Goal: Information Seeking & Learning: Learn about a topic

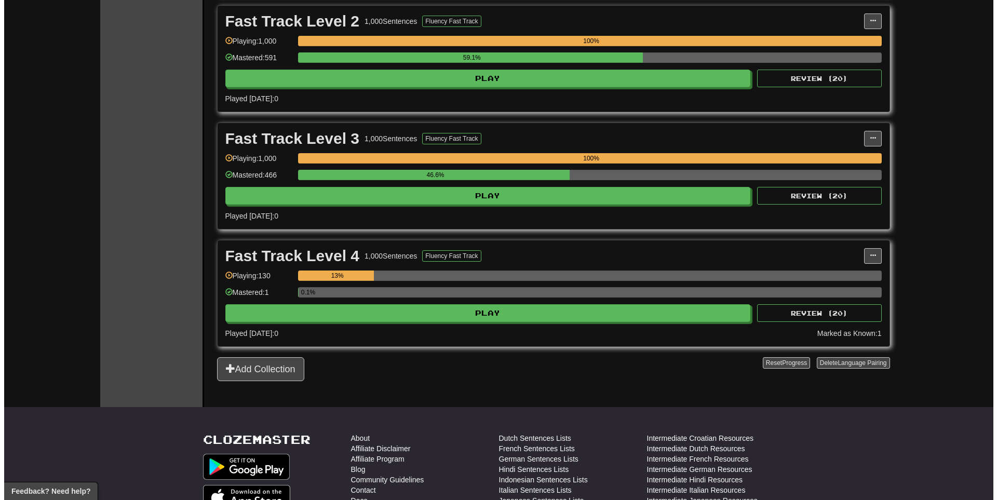
scroll to position [363, 0]
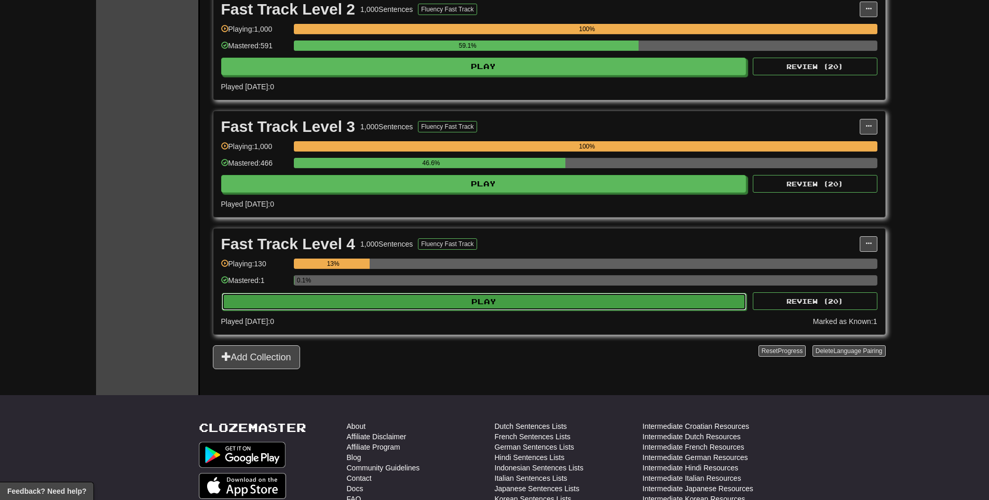
click at [593, 307] on button "Play" at bounding box center [484, 302] width 525 height 18
select select "**"
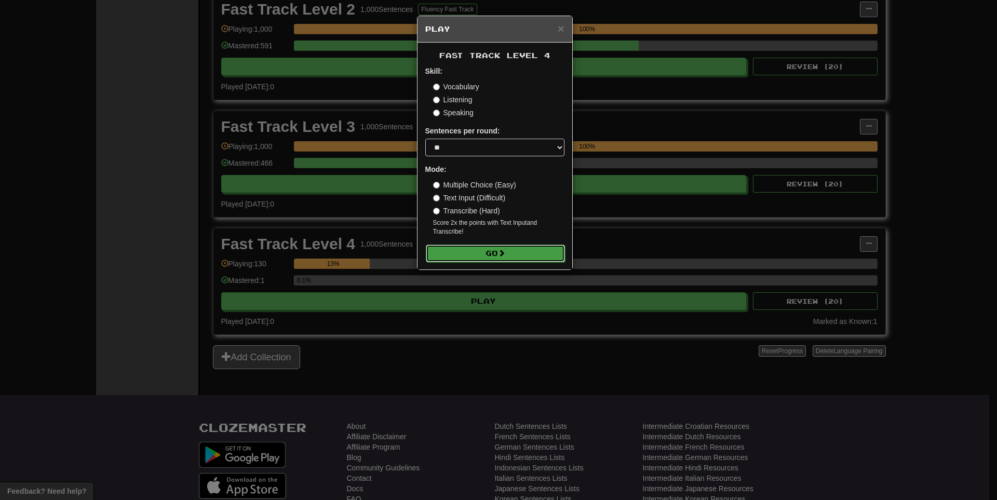
click at [478, 252] on button "Go" at bounding box center [495, 254] width 139 height 18
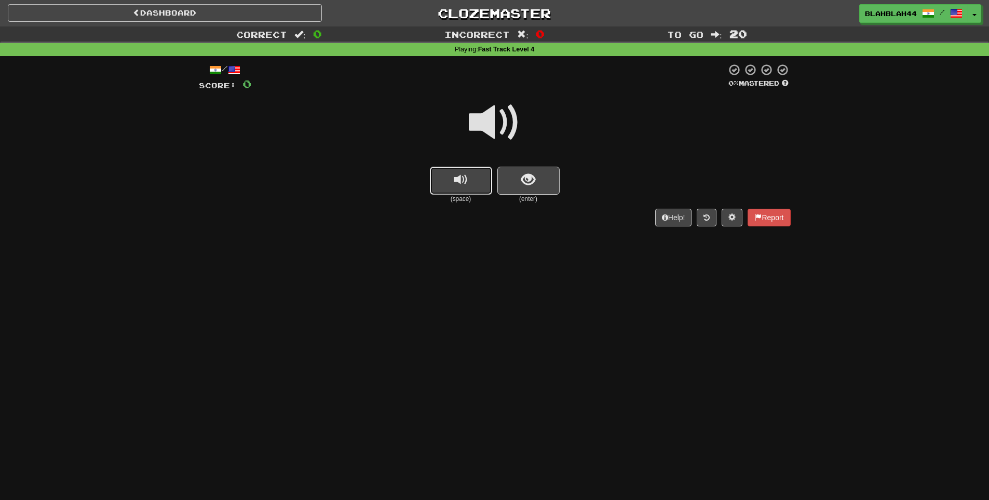
click at [456, 180] on span "replay audio" at bounding box center [461, 180] width 14 height 14
click at [519, 179] on button "show sentence" at bounding box center [528, 181] width 62 height 28
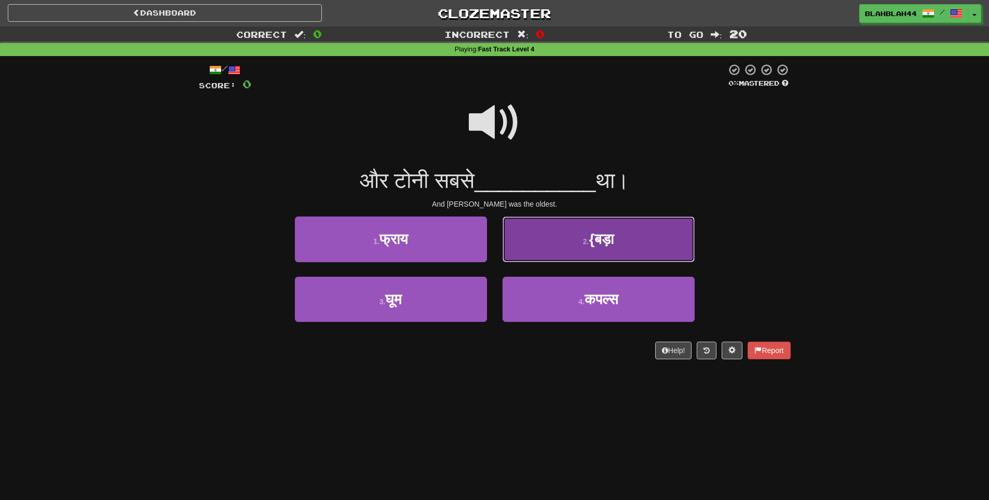
click at [609, 242] on span "{बड़ा" at bounding box center [601, 239] width 25 height 16
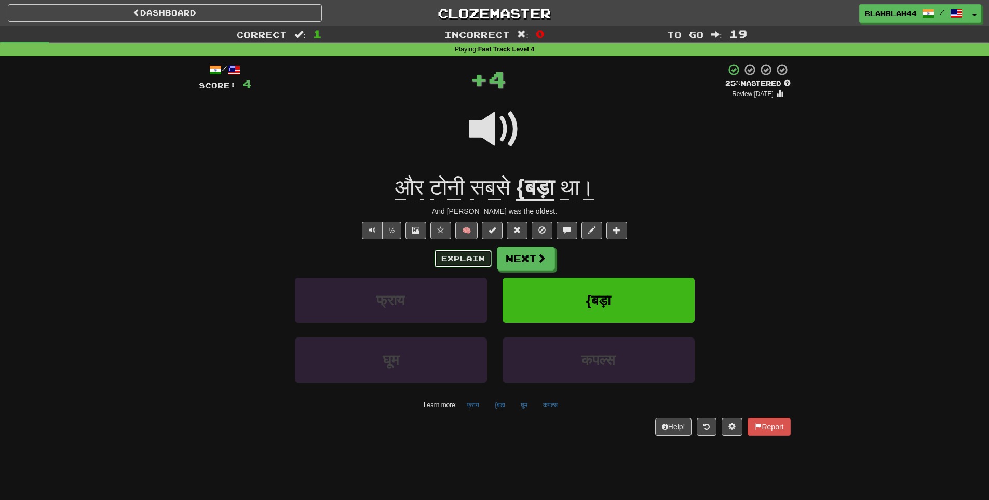
click at [477, 259] on button "Explain" at bounding box center [463, 259] width 57 height 18
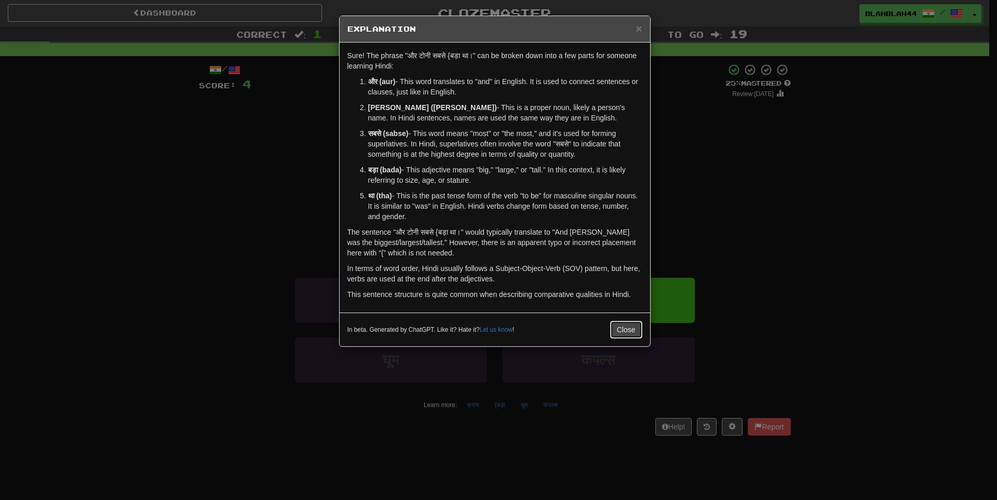
click at [626, 330] on button "Close" at bounding box center [626, 330] width 32 height 18
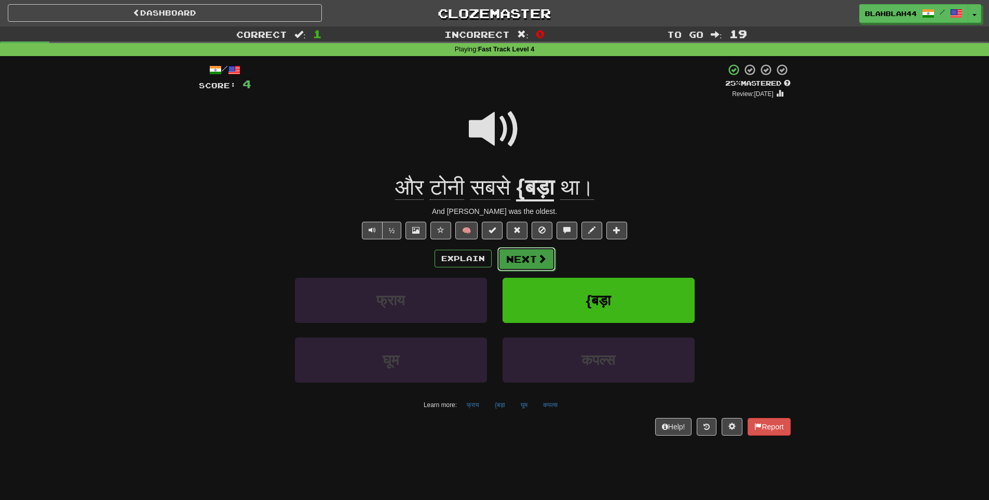
click at [527, 260] on button "Next" at bounding box center [526, 259] width 58 height 24
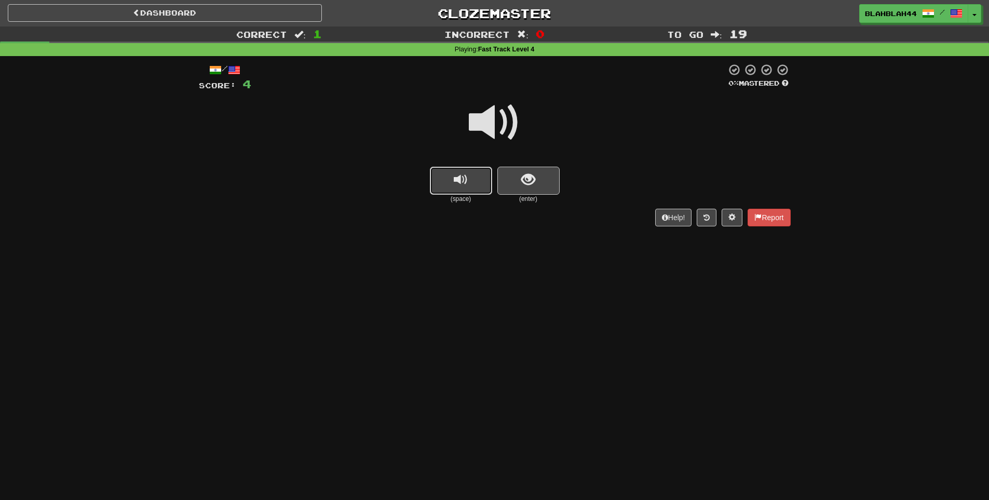
click at [450, 178] on button "replay audio" at bounding box center [461, 181] width 62 height 28
click at [535, 178] on span "show sentence" at bounding box center [528, 180] width 14 height 14
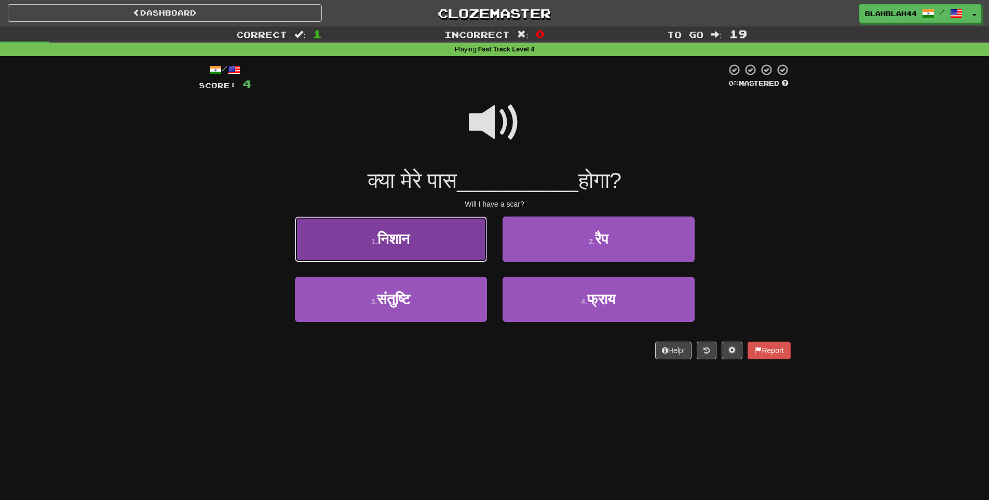
click at [427, 242] on button "1 . [GEOGRAPHIC_DATA]" at bounding box center [391, 238] width 192 height 45
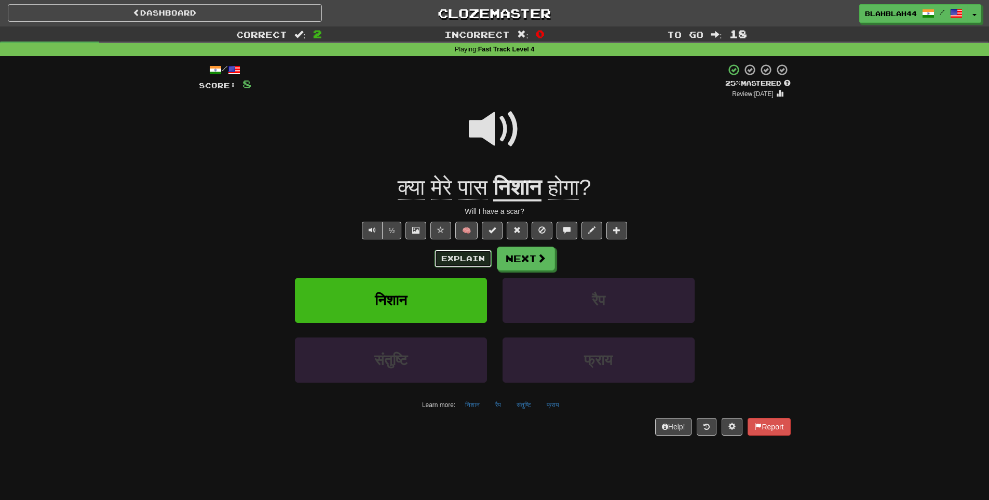
click at [455, 256] on button "Explain" at bounding box center [463, 259] width 57 height 18
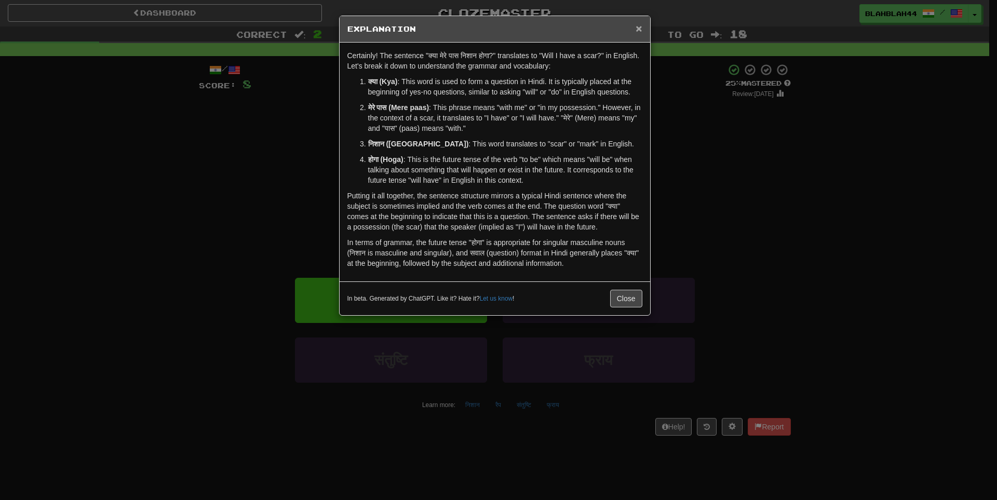
click at [637, 28] on span "×" at bounding box center [638, 28] width 6 height 12
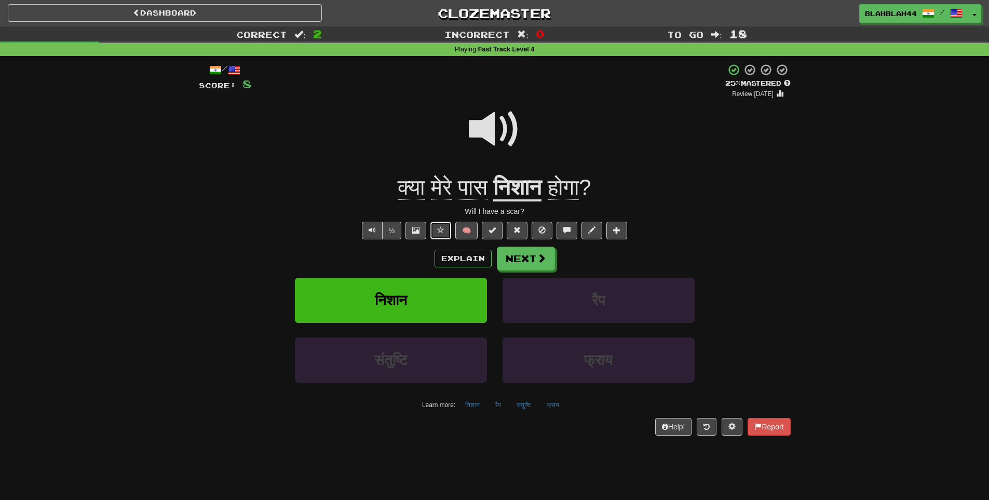
click at [437, 231] on span at bounding box center [440, 229] width 7 height 7
click at [519, 226] on span at bounding box center [516, 229] width 7 height 7
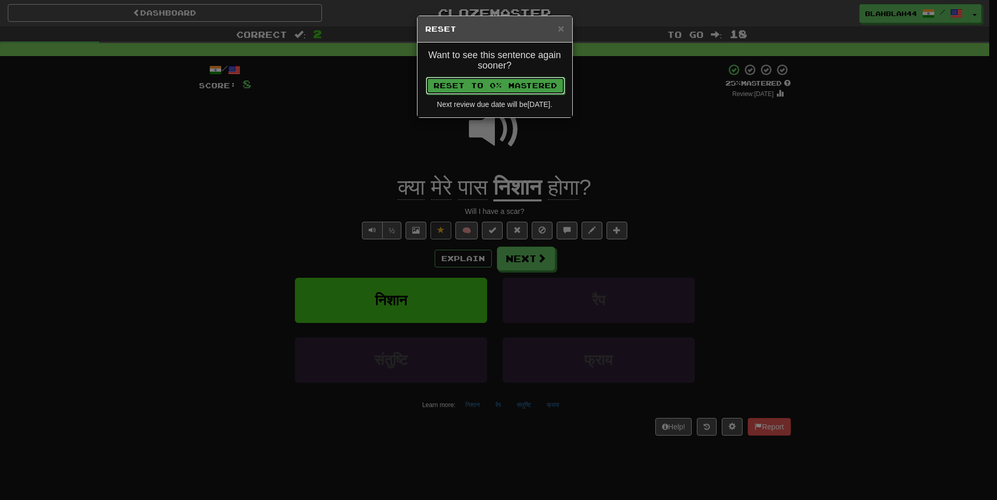
click at [511, 86] on button "Reset to 0% Mastered" at bounding box center [495, 86] width 139 height 18
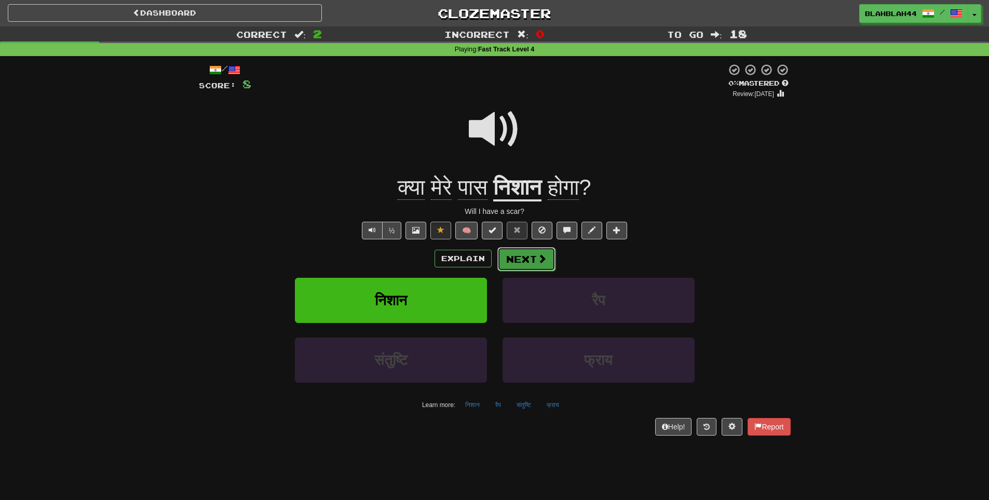
click at [526, 265] on button "Next" at bounding box center [526, 259] width 58 height 24
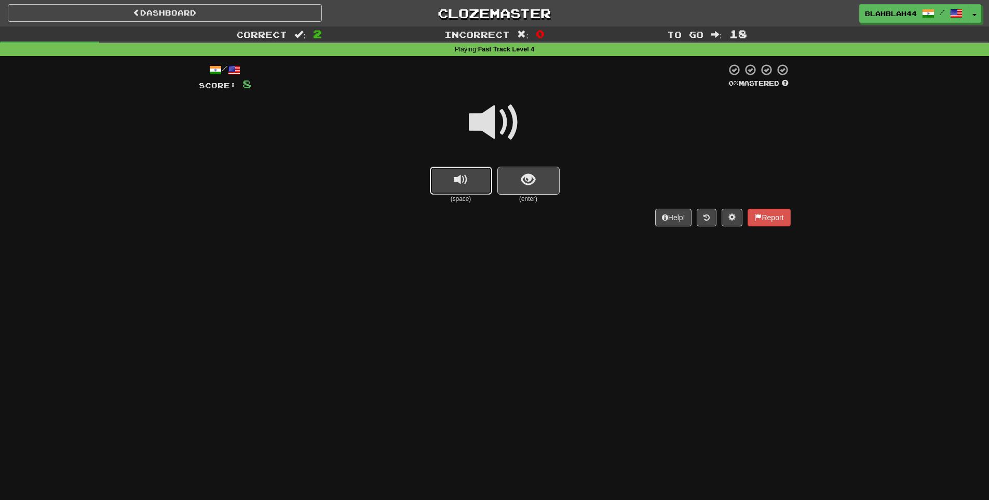
click at [456, 181] on span "replay audio" at bounding box center [461, 180] width 14 height 14
click at [525, 182] on span "show sentence" at bounding box center [528, 180] width 14 height 14
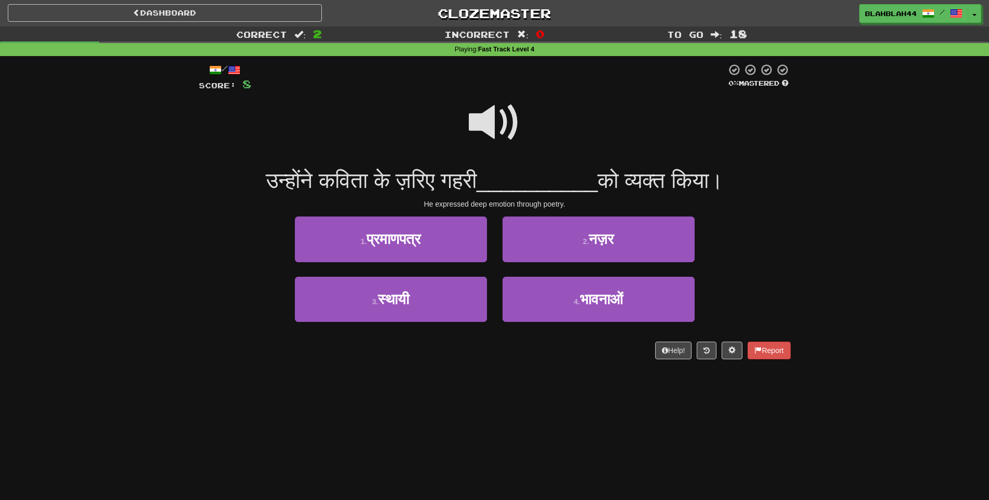
click at [486, 125] on span at bounding box center [495, 123] width 52 height 52
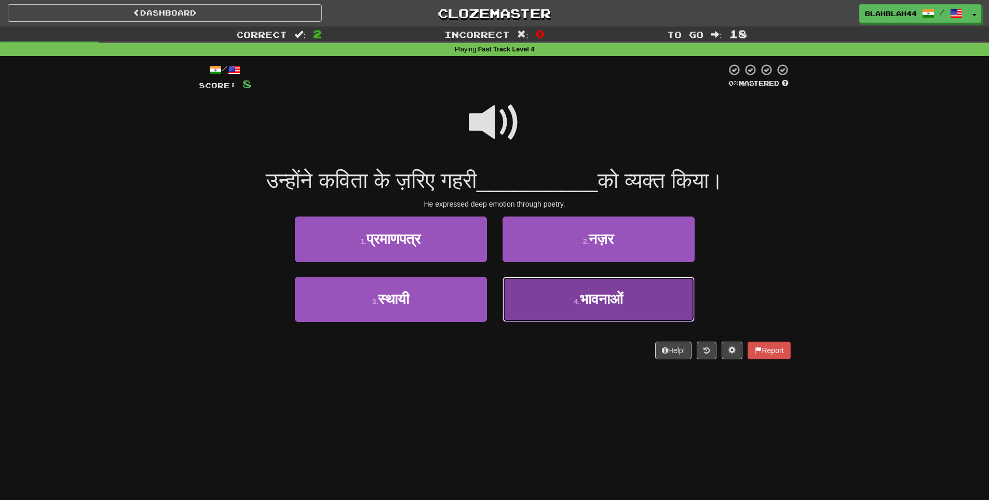
click at [592, 306] on span "भावनाओं" at bounding box center [601, 299] width 43 height 16
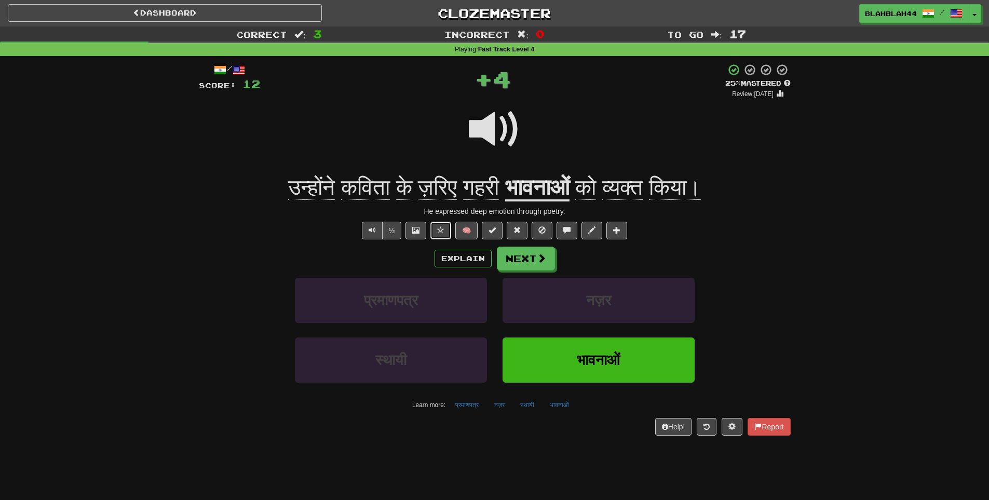
click at [441, 233] on span at bounding box center [440, 229] width 7 height 7
click at [520, 228] on span at bounding box center [516, 229] width 7 height 7
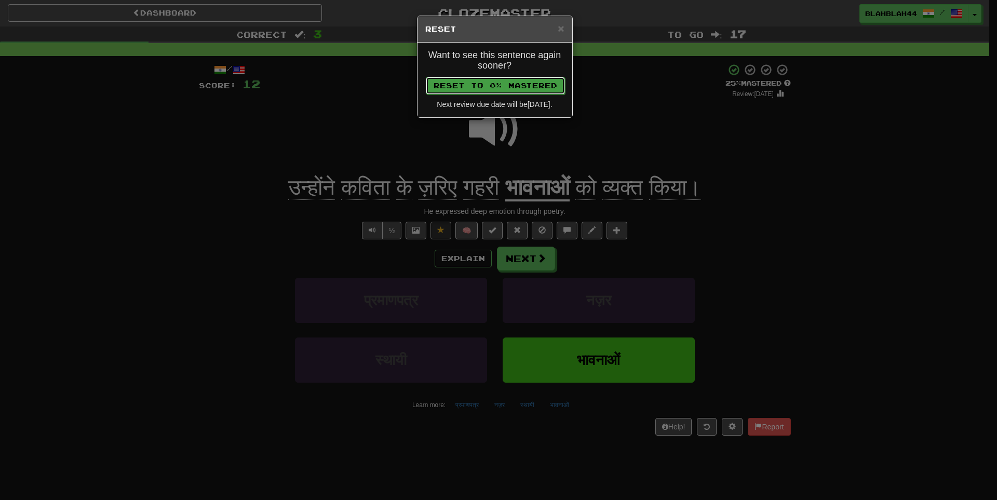
click at [514, 89] on button "Reset to 0% Mastered" at bounding box center [495, 86] width 139 height 18
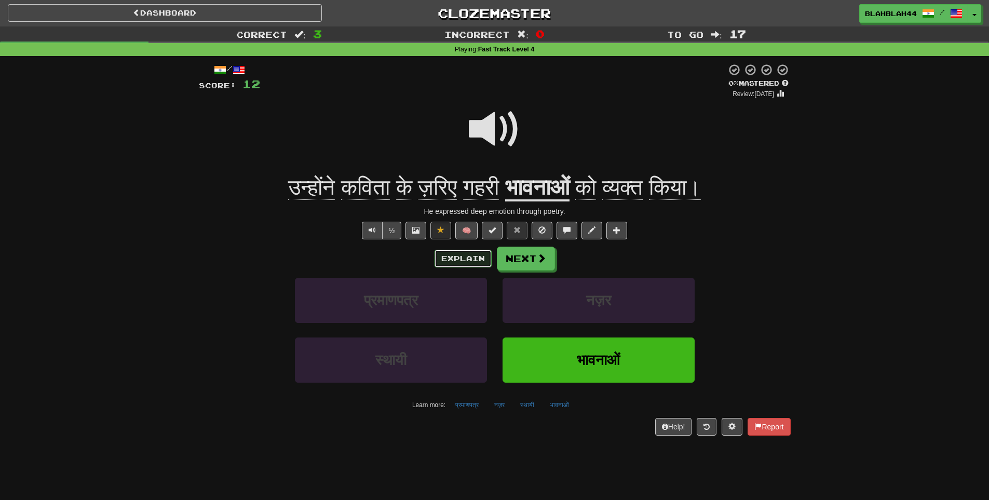
click at [460, 262] on button "Explain" at bounding box center [463, 259] width 57 height 18
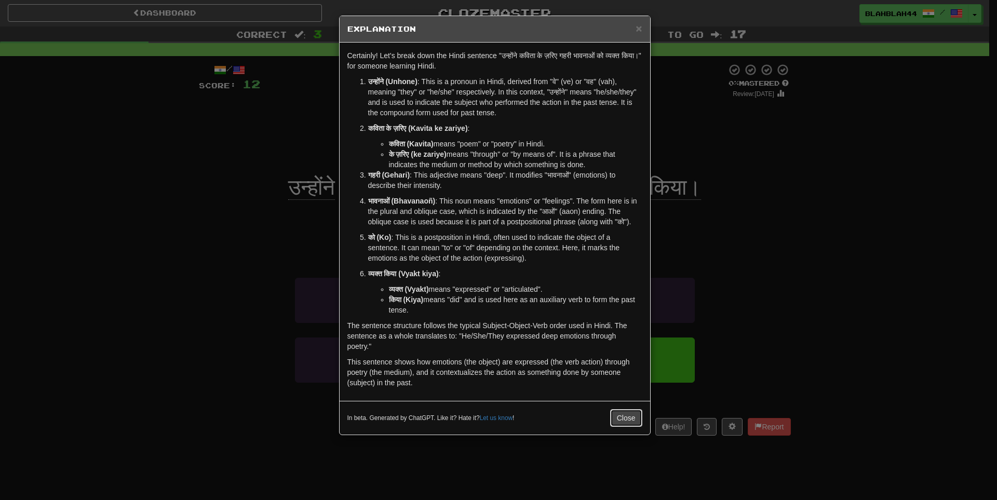
drag, startPoint x: 628, startPoint y: 418, endPoint x: 611, endPoint y: 405, distance: 21.1
click at [628, 418] on button "Close" at bounding box center [626, 418] width 32 height 18
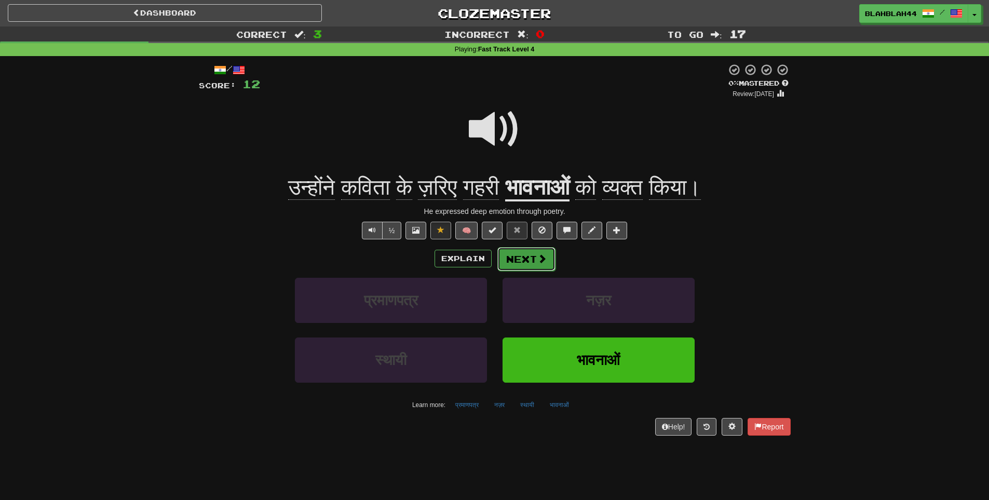
click at [520, 256] on button "Next" at bounding box center [526, 259] width 58 height 24
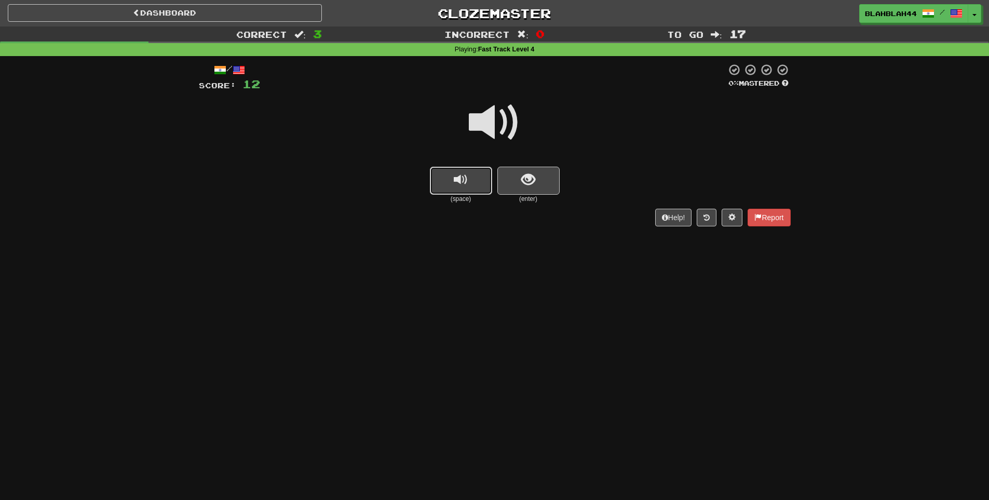
click at [454, 183] on span "replay audio" at bounding box center [461, 180] width 14 height 14
click at [536, 182] on button "show sentence" at bounding box center [528, 181] width 62 height 28
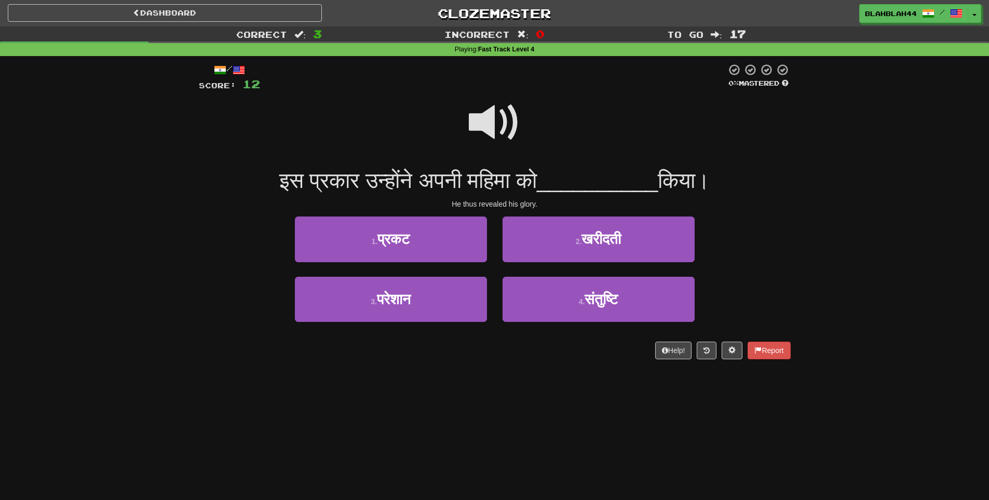
click at [480, 123] on span at bounding box center [495, 123] width 52 height 52
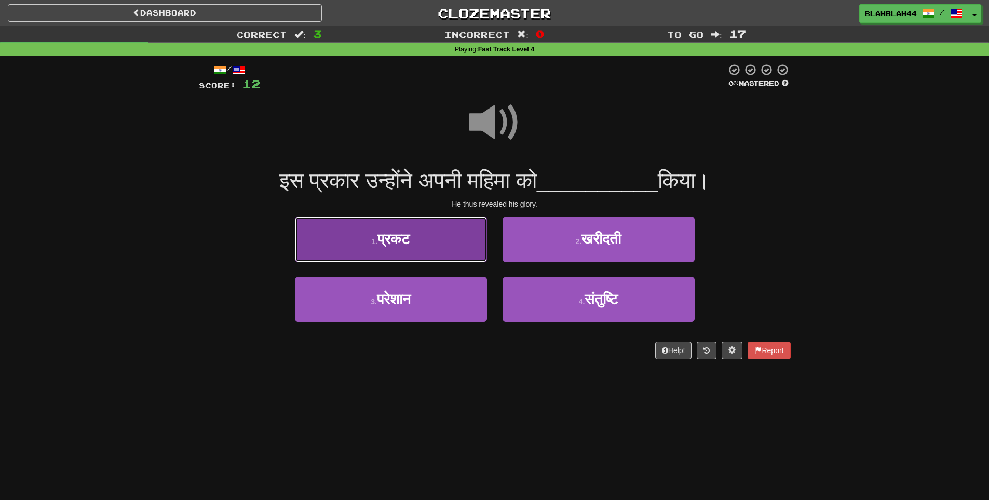
click at [420, 244] on button "1 . प्रकट" at bounding box center [391, 238] width 192 height 45
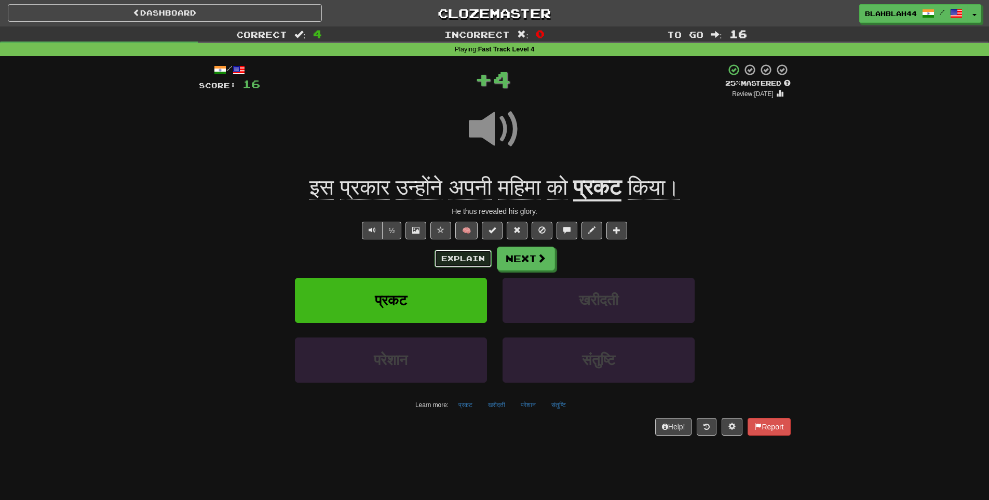
click at [459, 257] on button "Explain" at bounding box center [463, 259] width 57 height 18
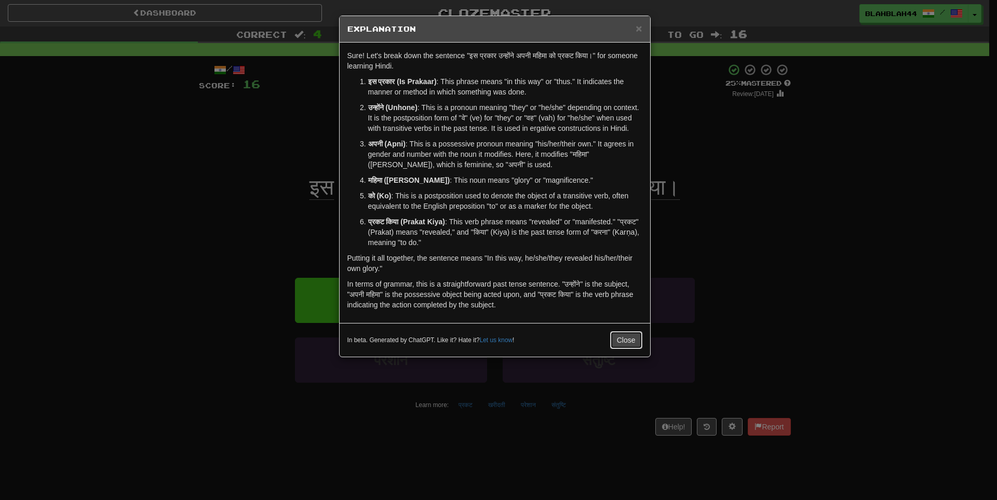
click at [629, 347] on button "Close" at bounding box center [626, 340] width 32 height 18
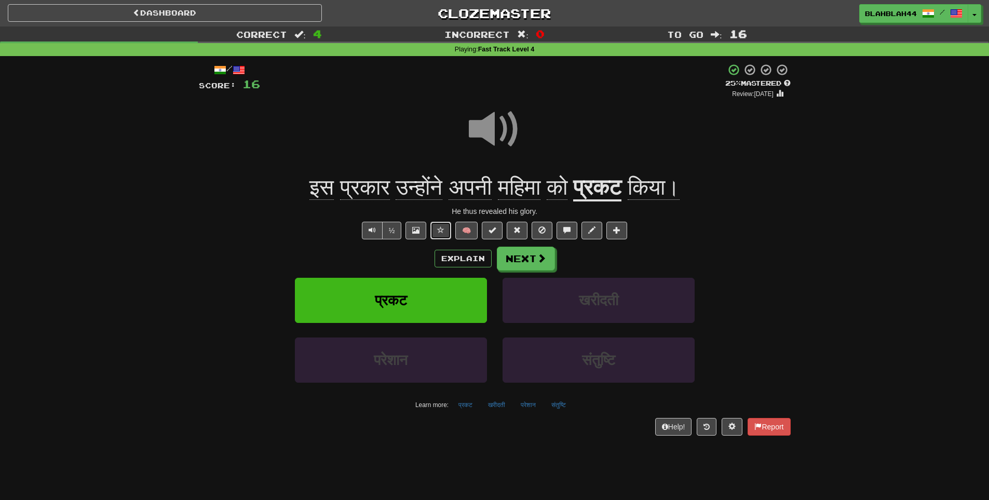
click at [441, 229] on span at bounding box center [440, 229] width 7 height 7
click at [517, 229] on span at bounding box center [516, 229] width 7 height 7
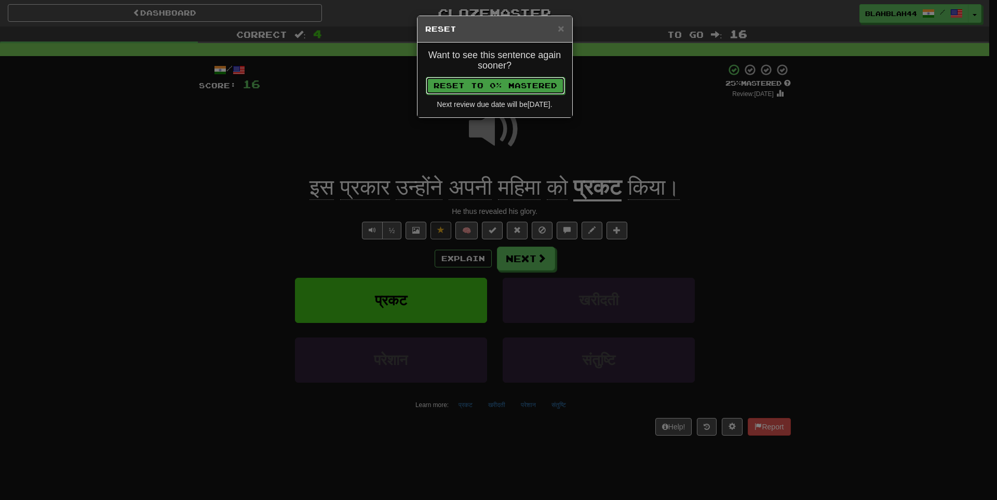
click at [496, 90] on button "Reset to 0% Mastered" at bounding box center [495, 86] width 139 height 18
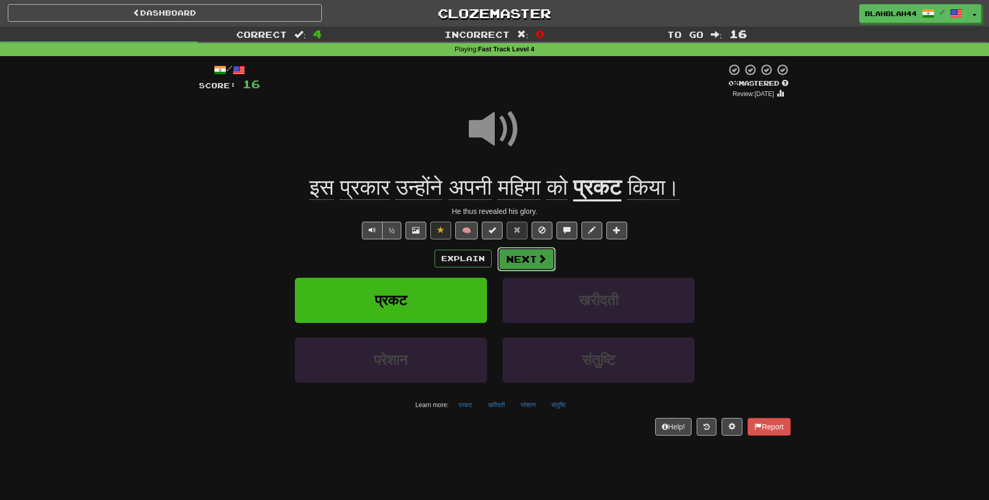
click at [537, 254] on span at bounding box center [541, 258] width 9 height 9
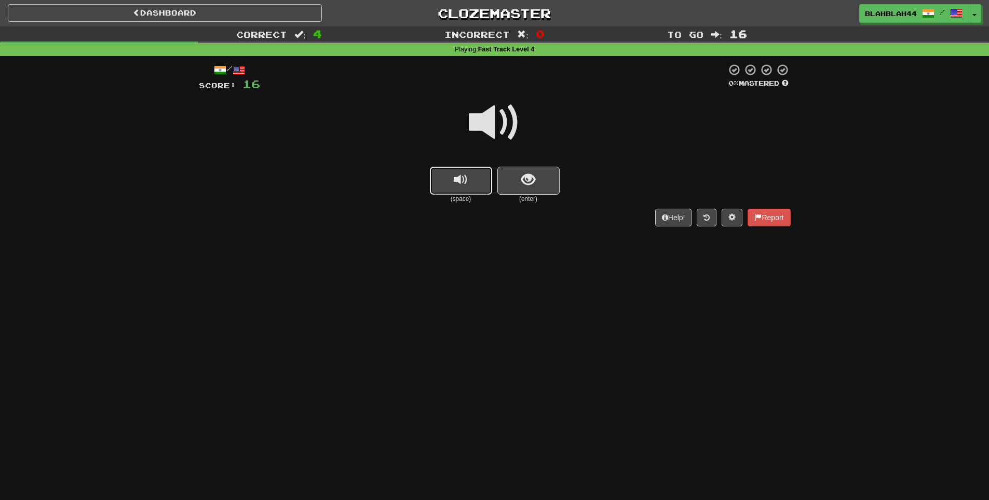
click at [468, 172] on button "replay audio" at bounding box center [461, 181] width 62 height 28
click at [525, 183] on span "show sentence" at bounding box center [528, 180] width 14 height 14
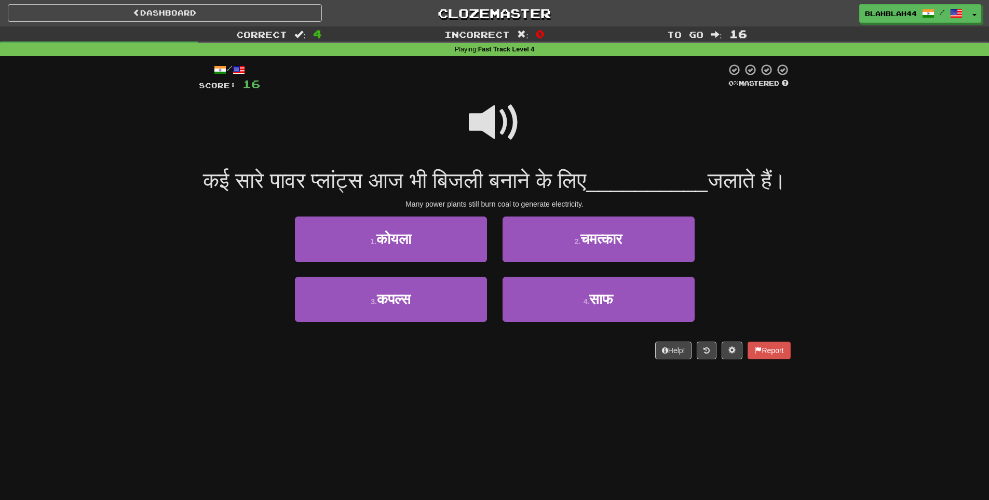
click at [498, 125] on span at bounding box center [495, 123] width 52 height 52
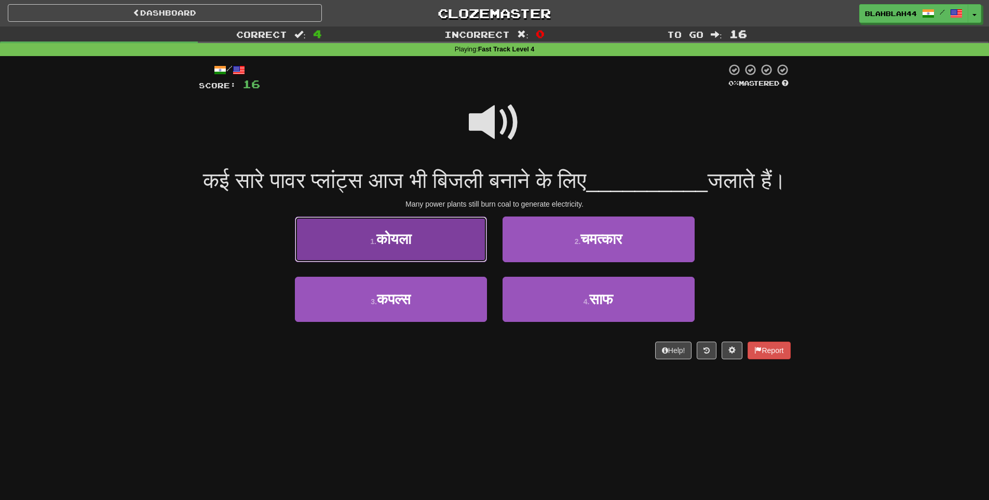
click at [415, 262] on button "1 . कोयला" at bounding box center [391, 238] width 192 height 45
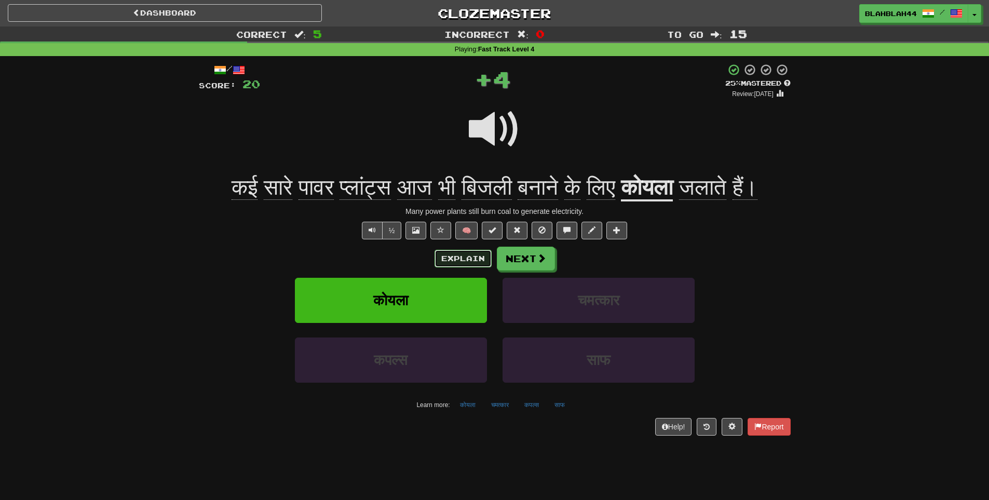
click at [439, 257] on button "Explain" at bounding box center [463, 259] width 57 height 18
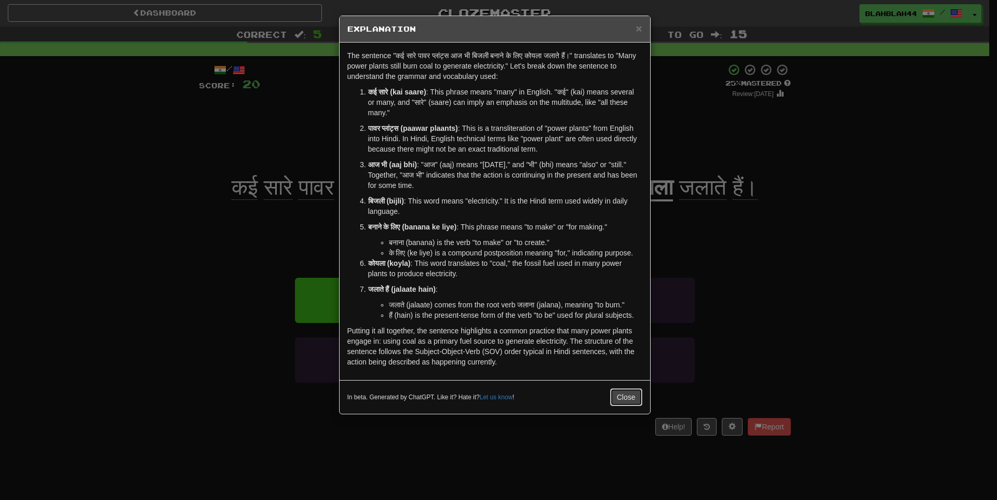
click at [636, 396] on button "Close" at bounding box center [626, 397] width 32 height 18
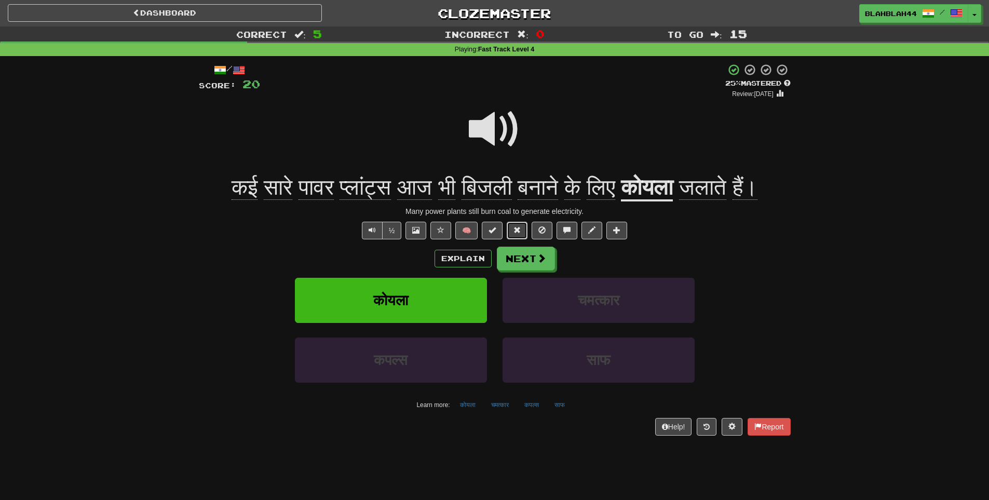
click at [517, 227] on span at bounding box center [516, 229] width 7 height 7
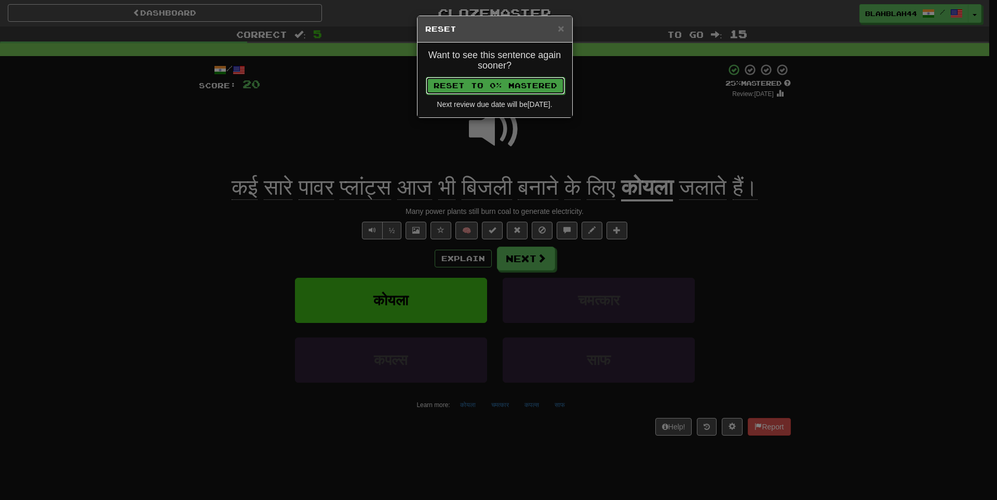
click at [533, 79] on button "Reset to 0% Mastered" at bounding box center [495, 86] width 139 height 18
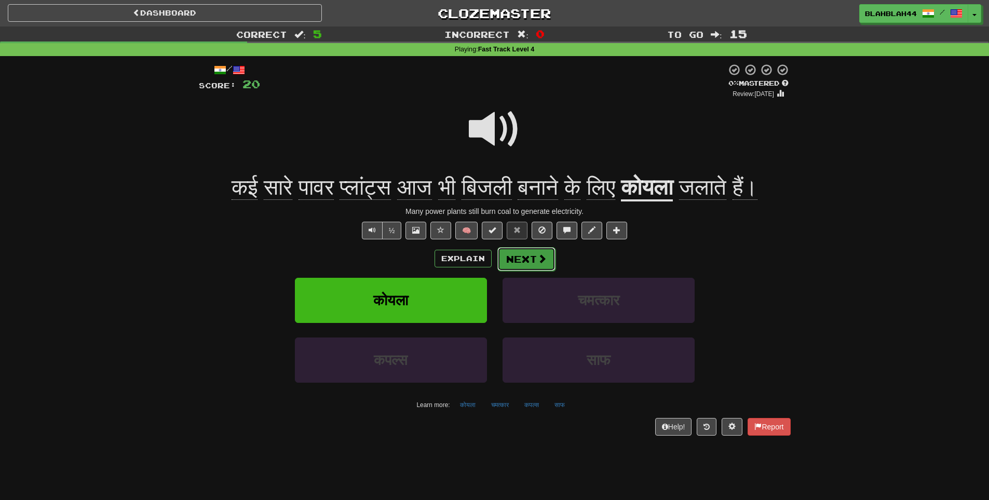
click at [531, 259] on button "Next" at bounding box center [526, 259] width 58 height 24
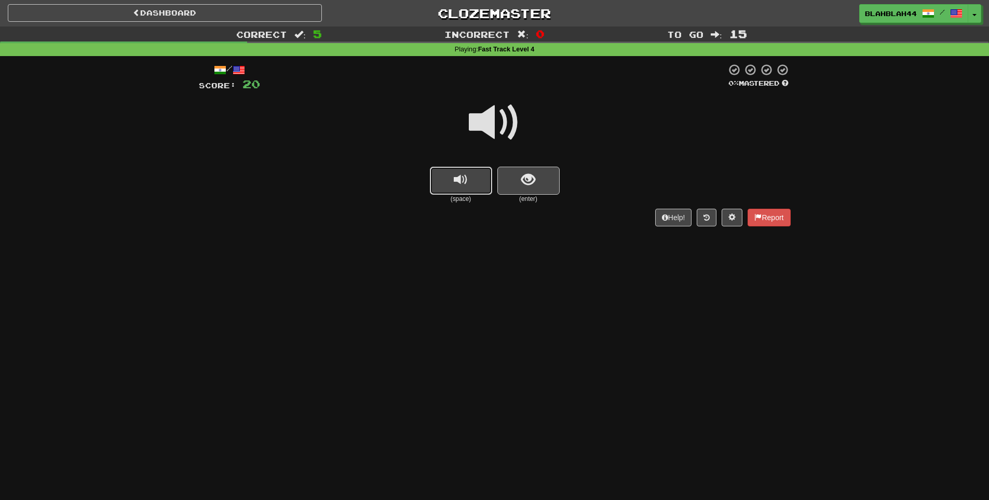
click at [472, 190] on button "replay audio" at bounding box center [461, 181] width 62 height 28
click at [522, 182] on span "show sentence" at bounding box center [528, 180] width 14 height 14
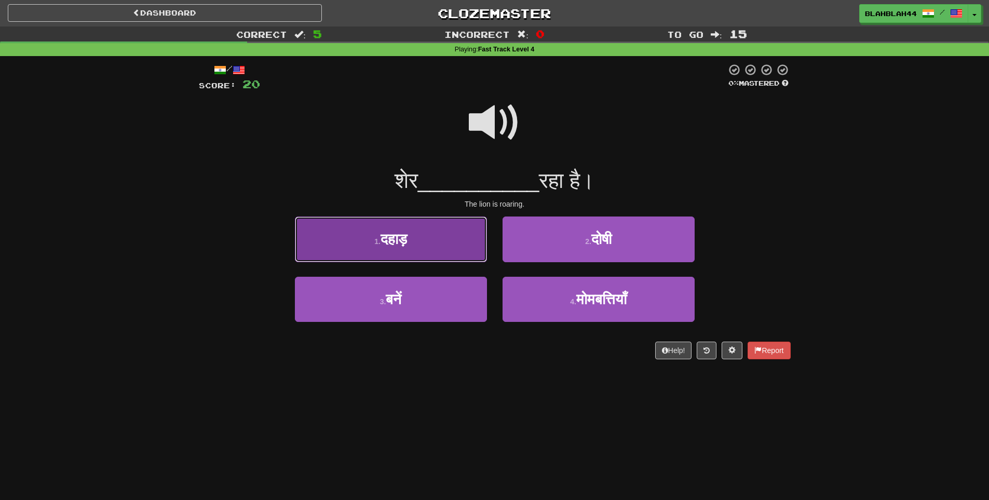
click at [438, 243] on button "1 . दहाड़" at bounding box center [391, 238] width 192 height 45
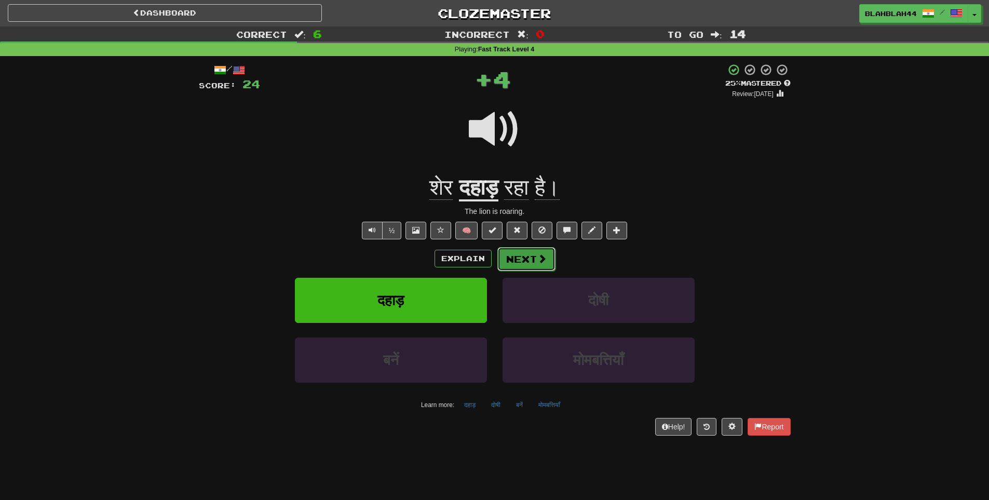
click at [524, 257] on button "Next" at bounding box center [526, 259] width 58 height 24
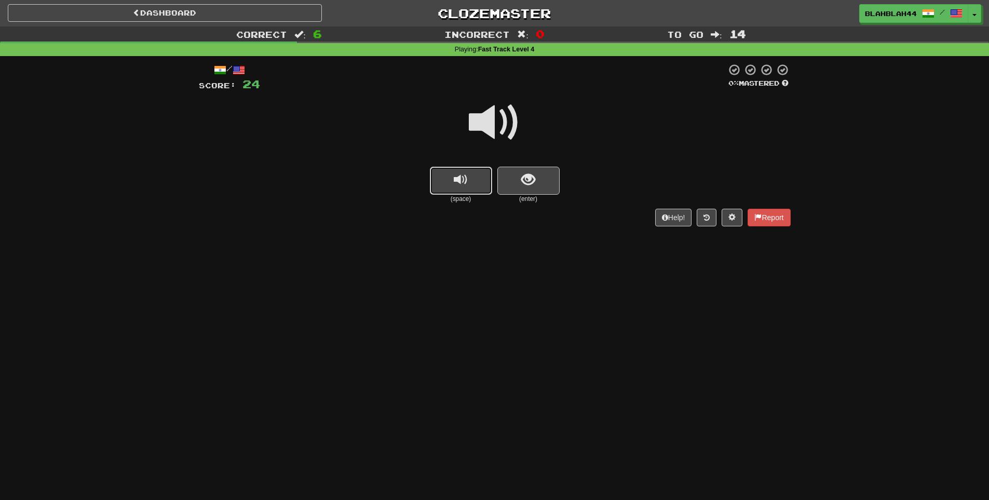
click at [459, 181] on span "replay audio" at bounding box center [461, 180] width 14 height 14
click at [538, 176] on button "show sentence" at bounding box center [528, 181] width 62 height 28
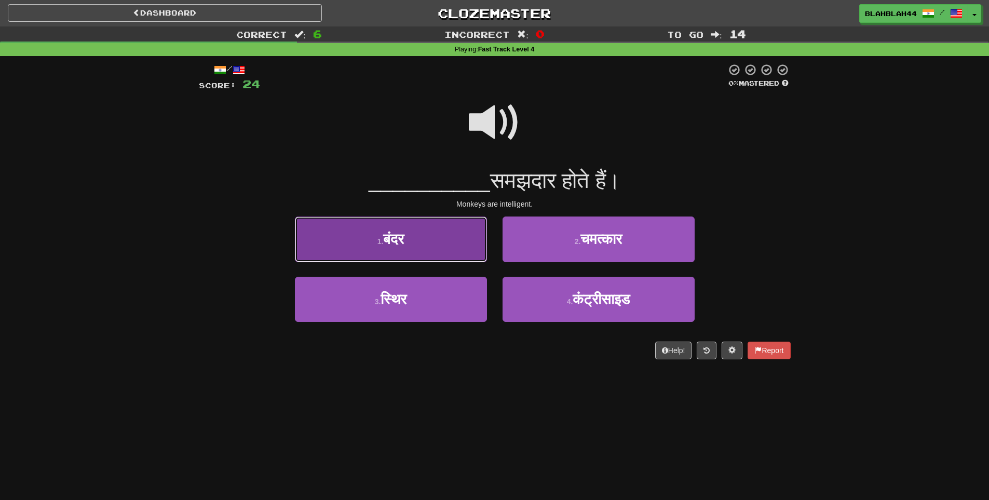
click at [410, 250] on button "1 . बंदर" at bounding box center [391, 238] width 192 height 45
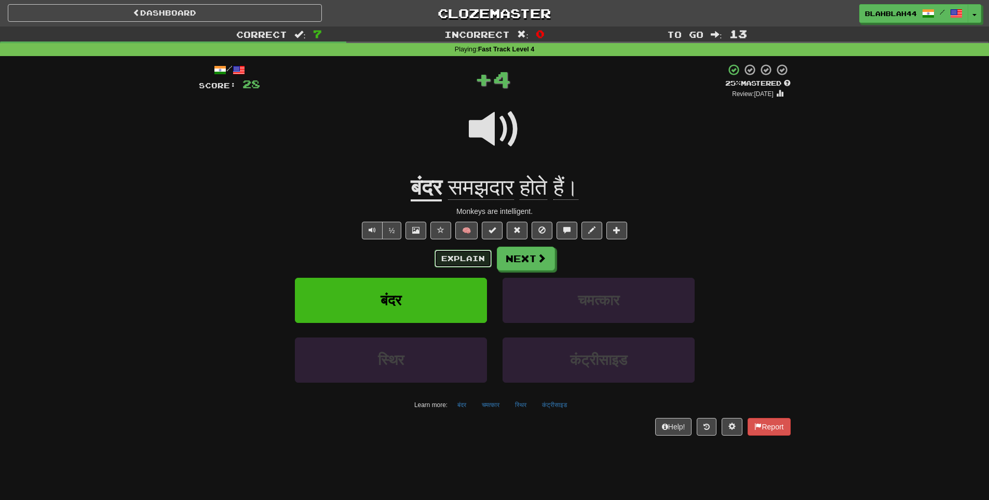
click at [453, 257] on button "Explain" at bounding box center [463, 259] width 57 height 18
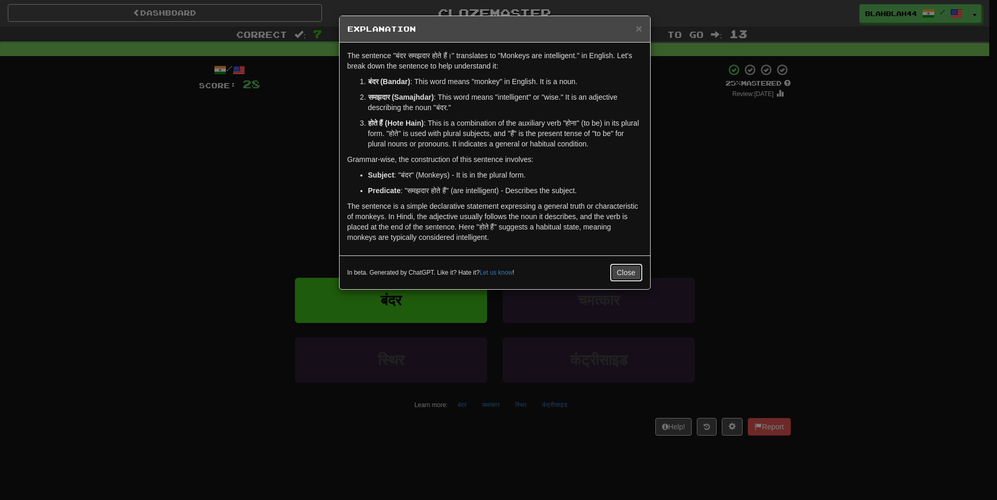
click at [634, 273] on button "Close" at bounding box center [626, 273] width 32 height 18
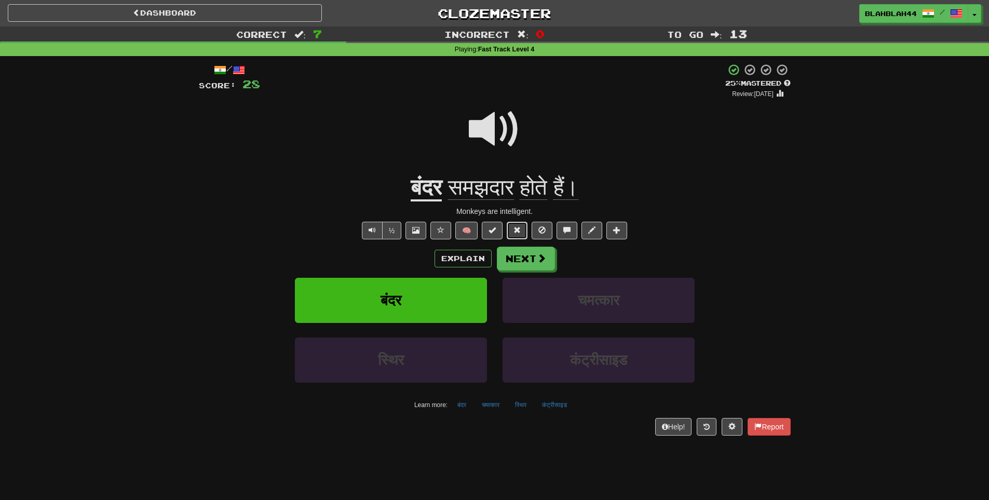
click at [517, 228] on span at bounding box center [516, 229] width 7 height 7
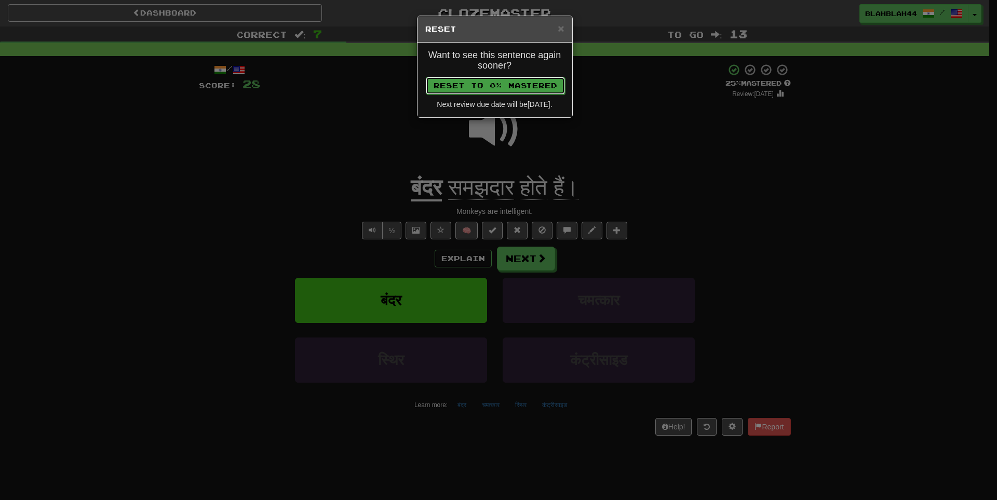
click at [518, 85] on button "Reset to 0% Mastered" at bounding box center [495, 86] width 139 height 18
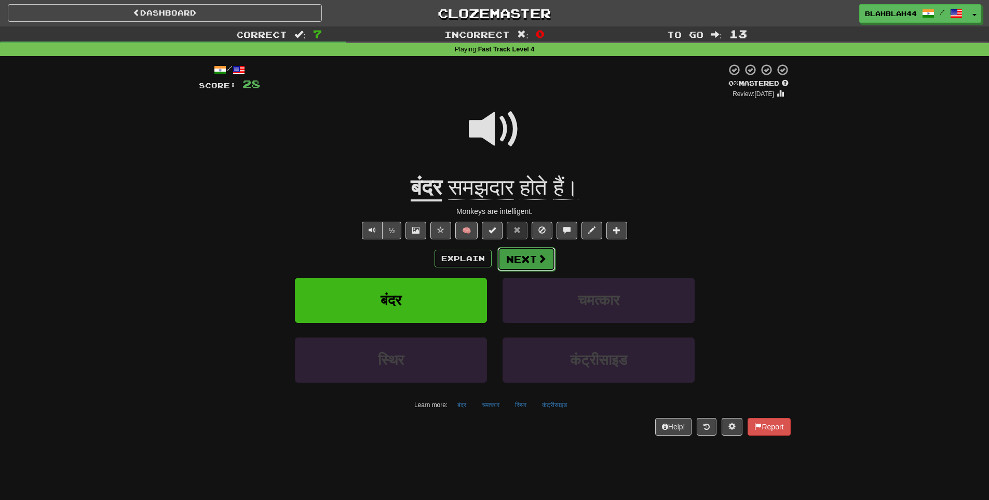
click at [520, 255] on button "Next" at bounding box center [526, 259] width 58 height 24
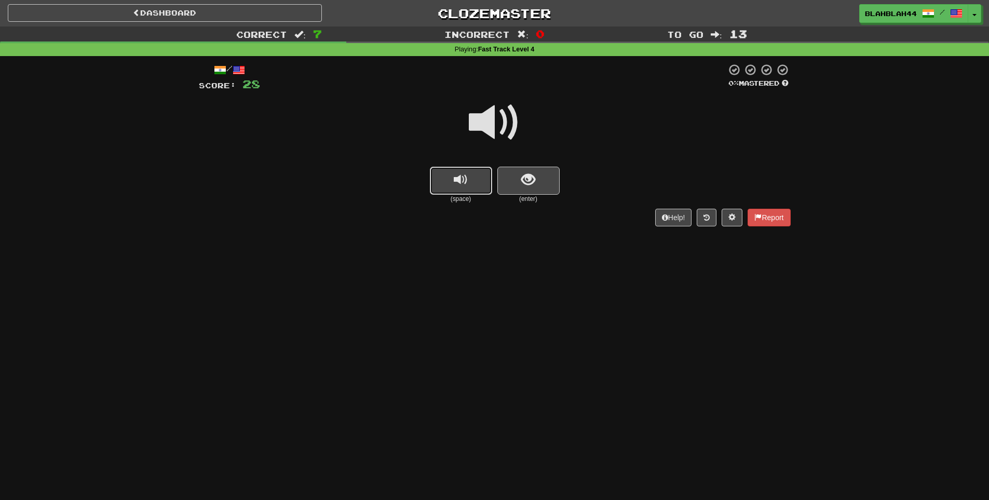
click at [476, 182] on button "replay audio" at bounding box center [461, 181] width 62 height 28
click at [535, 177] on button "show sentence" at bounding box center [528, 181] width 62 height 28
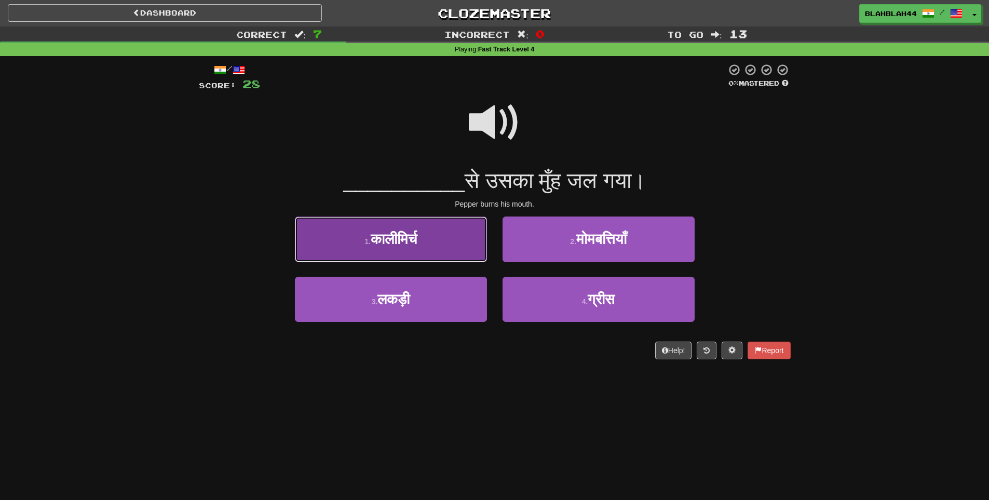
click at [417, 257] on button "1 . कालीमिर्च" at bounding box center [391, 238] width 192 height 45
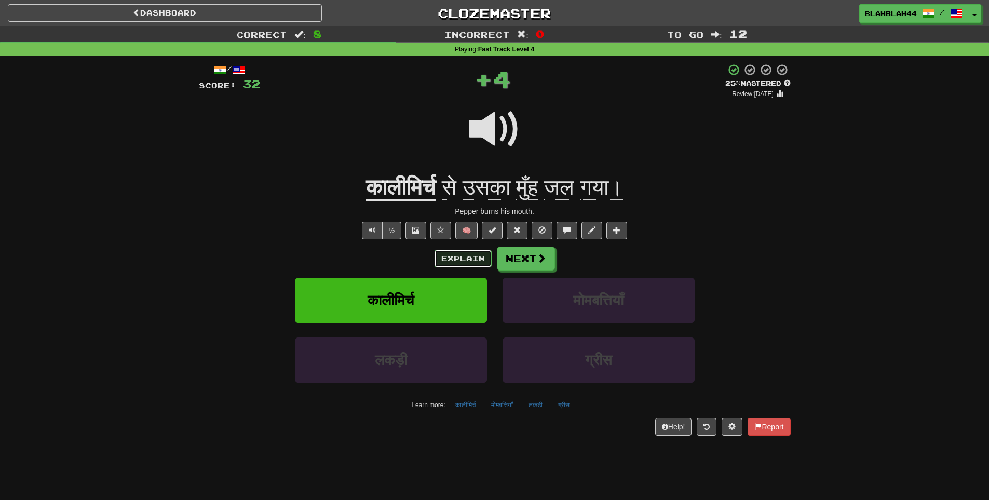
click at [460, 260] on button "Explain" at bounding box center [463, 259] width 57 height 18
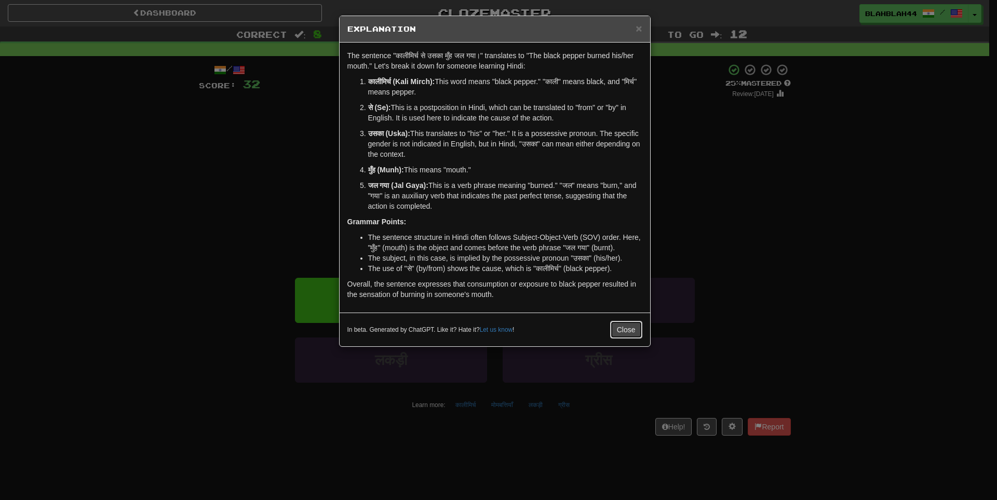
click at [633, 326] on button "Close" at bounding box center [626, 330] width 32 height 18
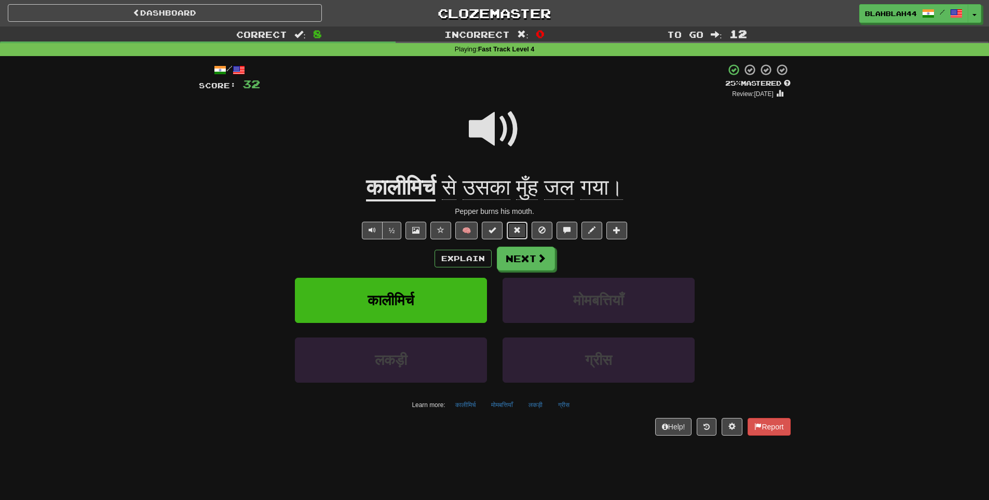
click at [519, 230] on span at bounding box center [516, 229] width 7 height 7
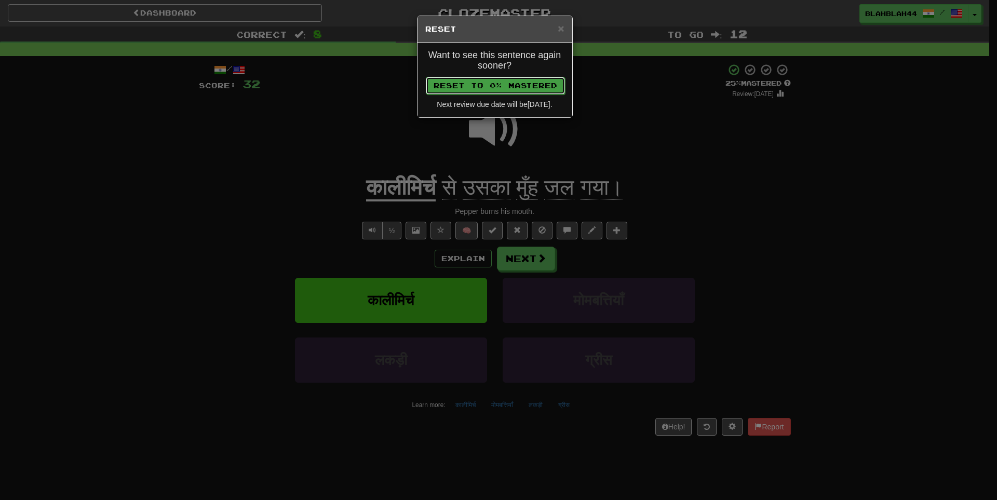
click at [500, 78] on button "Reset to 0% Mastered" at bounding box center [495, 86] width 139 height 18
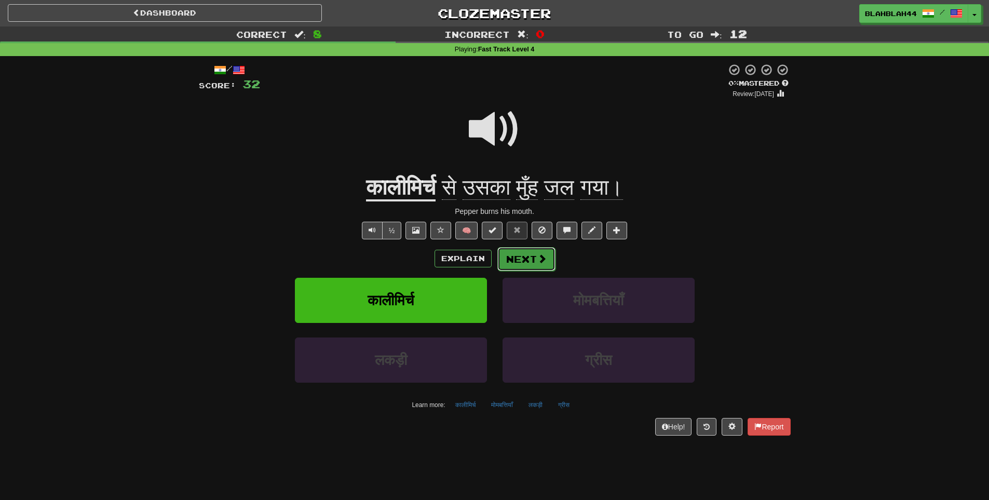
click at [522, 257] on button "Next" at bounding box center [526, 259] width 58 height 24
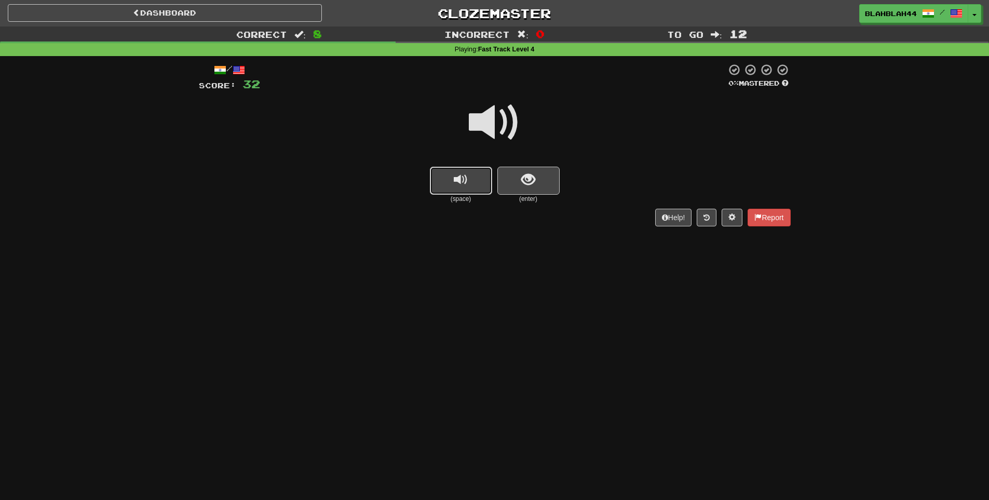
click at [460, 184] on span "replay audio" at bounding box center [461, 180] width 14 height 14
click at [530, 186] on span "show sentence" at bounding box center [528, 180] width 14 height 14
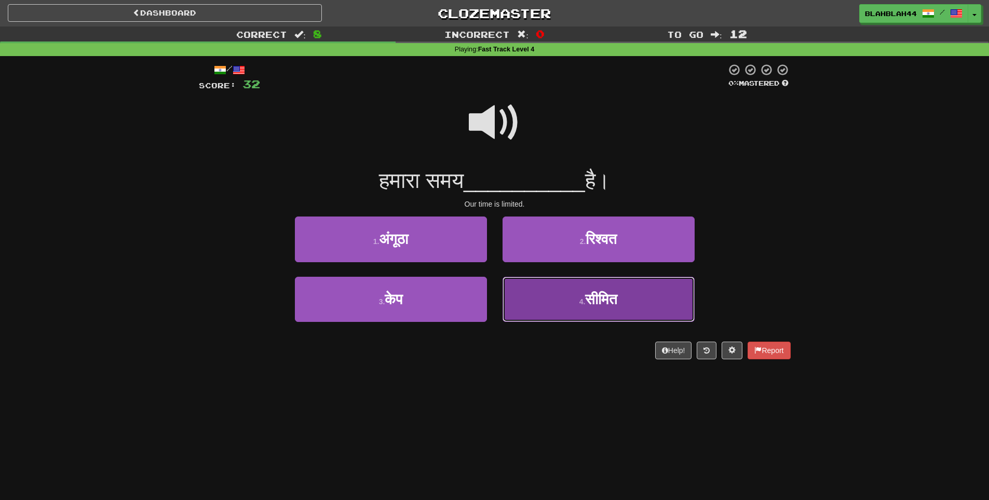
click at [612, 298] on span "सीमित" at bounding box center [601, 299] width 32 height 16
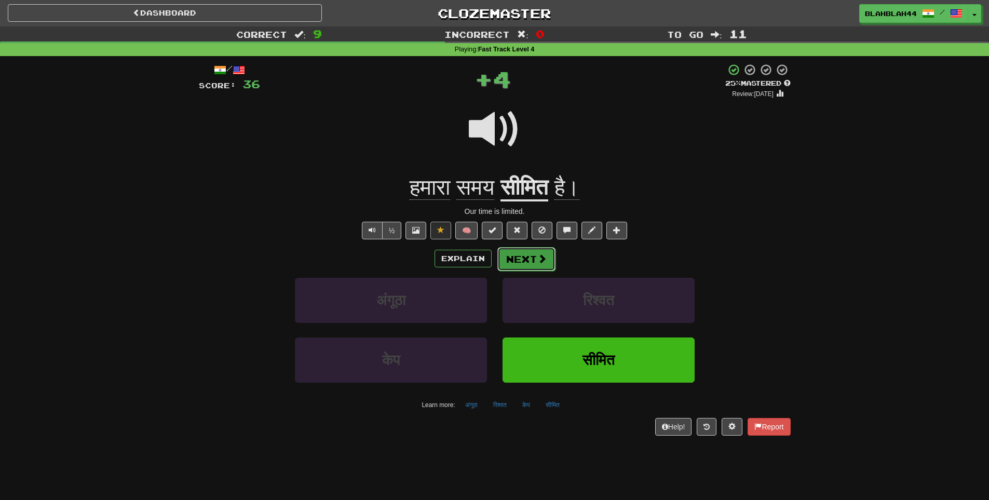
click at [526, 262] on button "Next" at bounding box center [526, 259] width 58 height 24
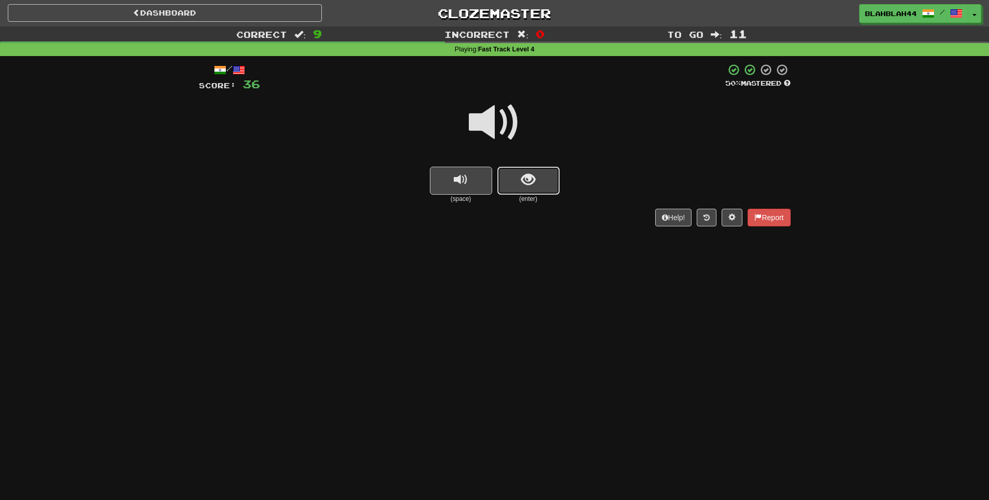
click at [547, 178] on button "show sentence" at bounding box center [528, 181] width 62 height 28
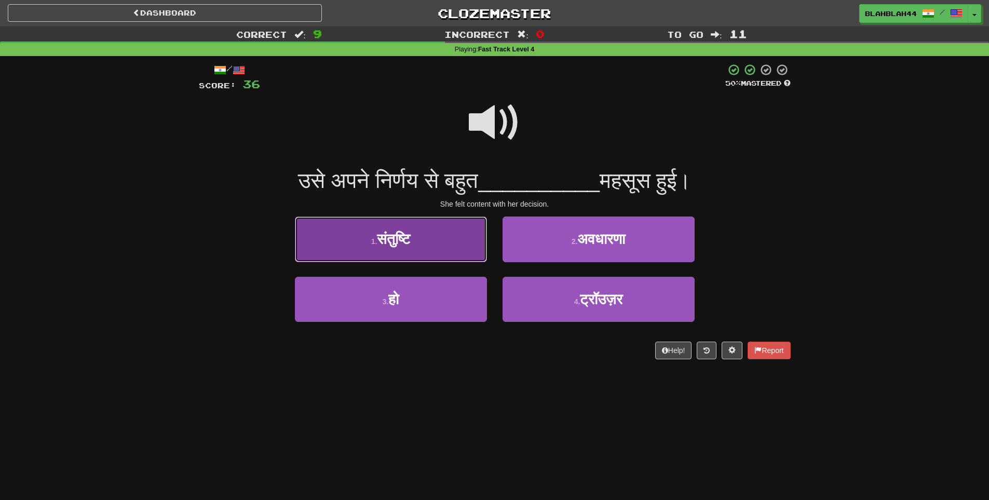
click at [436, 238] on button "1 . संतुष्टि" at bounding box center [391, 238] width 192 height 45
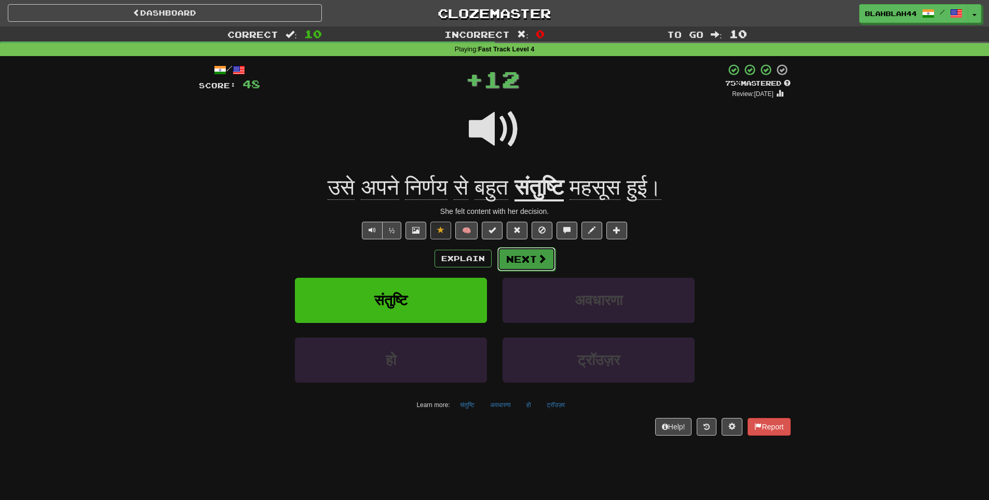
click at [539, 262] on span at bounding box center [541, 258] width 9 height 9
